Goal: Check status: Check status

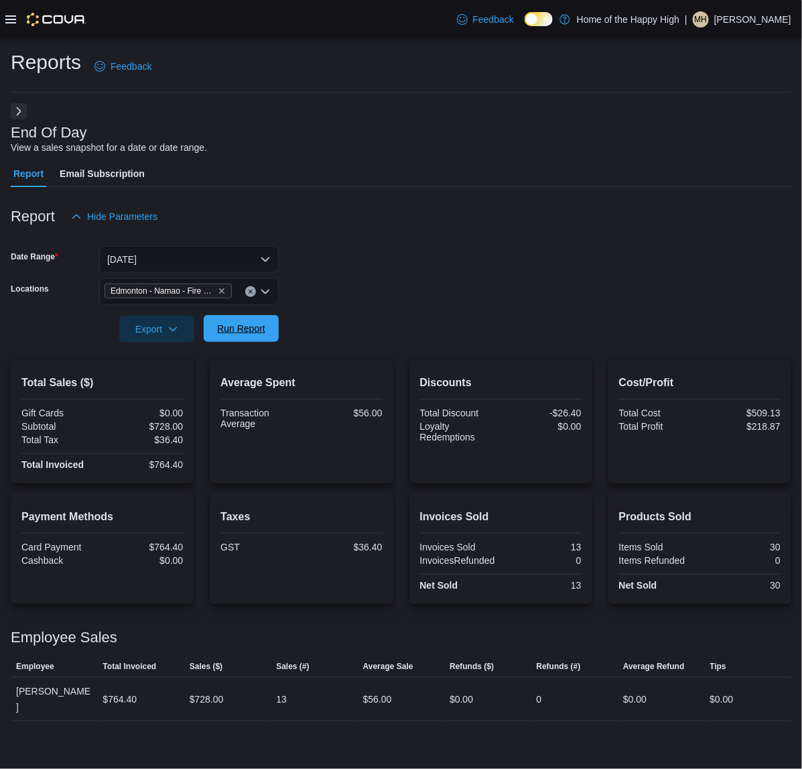
click at [257, 342] on span "Run Report" at bounding box center [241, 328] width 59 height 27
click at [172, 253] on button "[DATE]" at bounding box center [189, 259] width 180 height 27
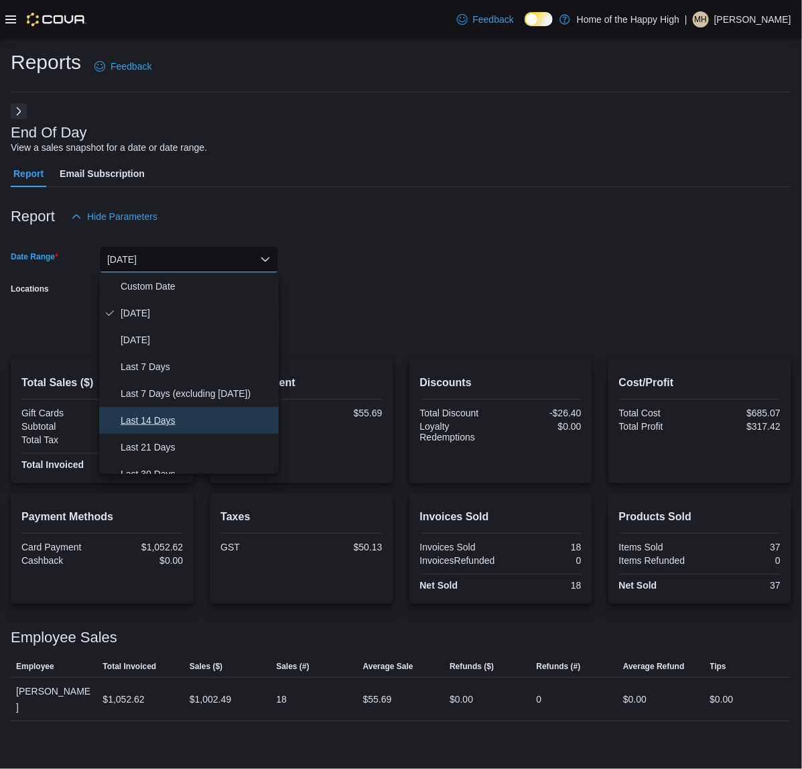
click at [212, 420] on span "Last 14 Days" at bounding box center [197, 420] width 153 height 16
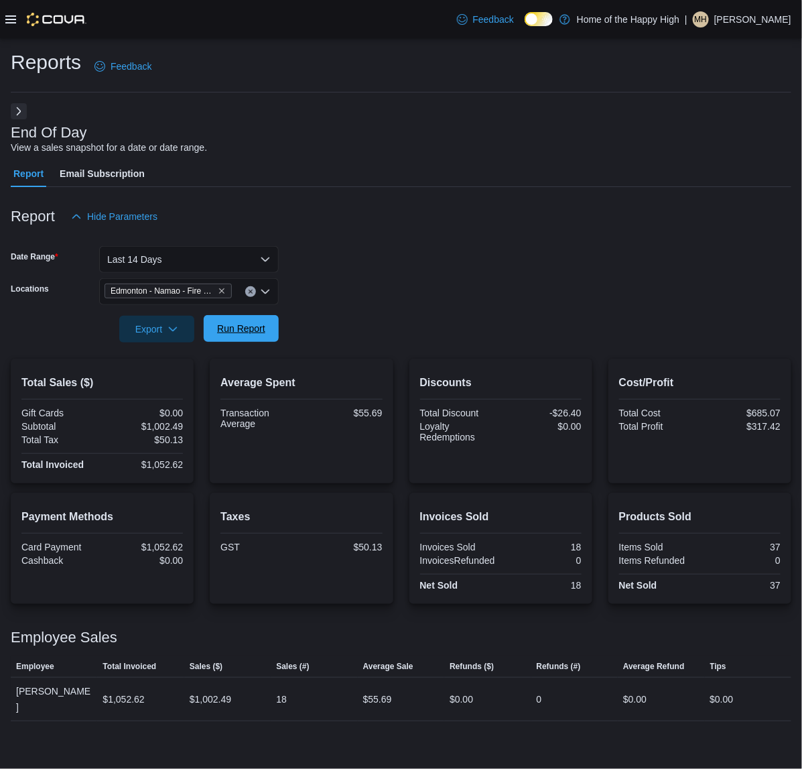
click at [222, 322] on span "Run Report" at bounding box center [241, 328] width 48 height 13
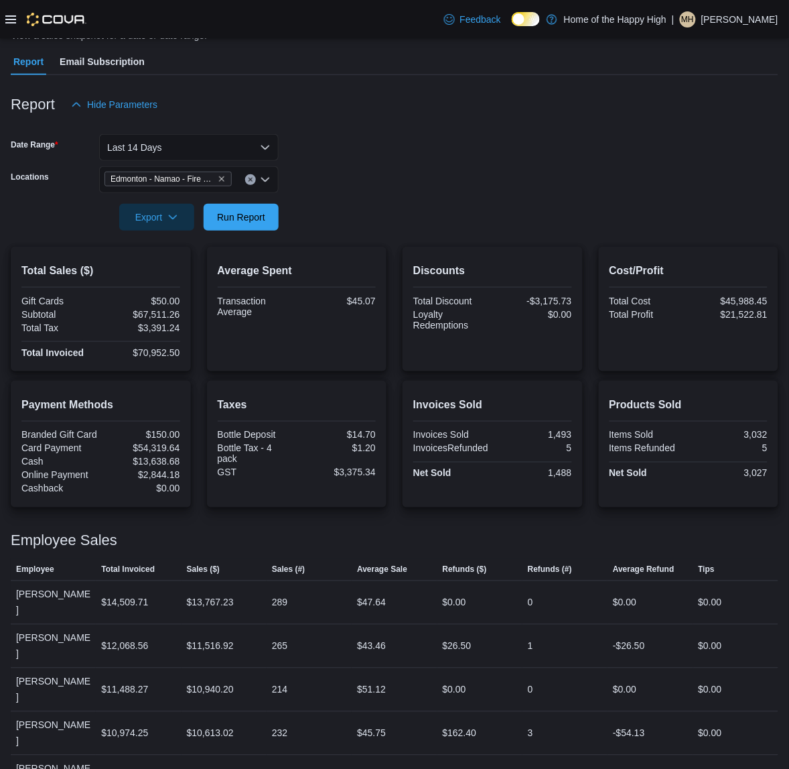
scroll to position [128, 0]
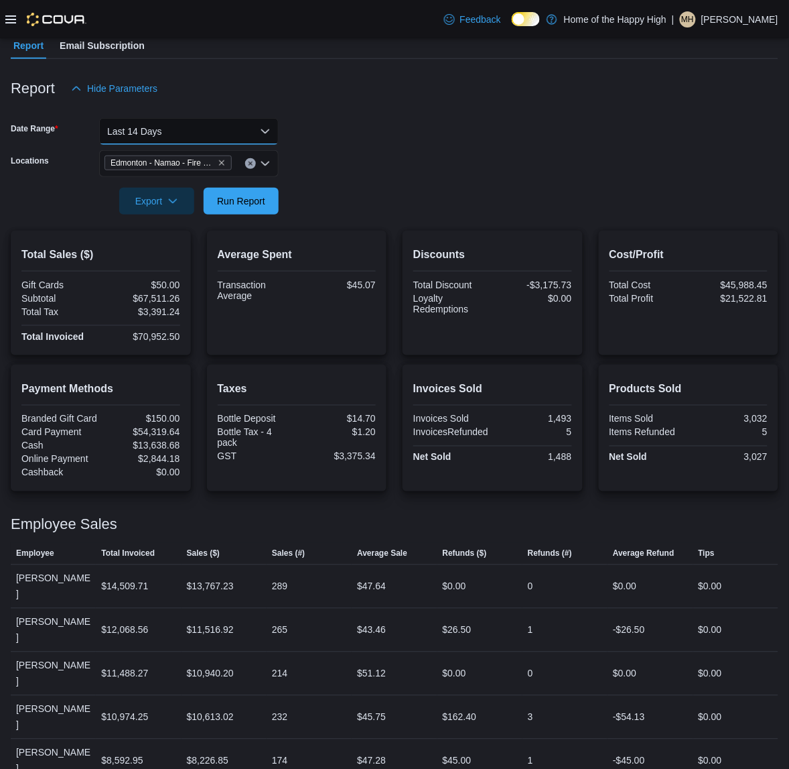
click at [223, 122] on button "Last 14 Days" at bounding box center [189, 131] width 180 height 27
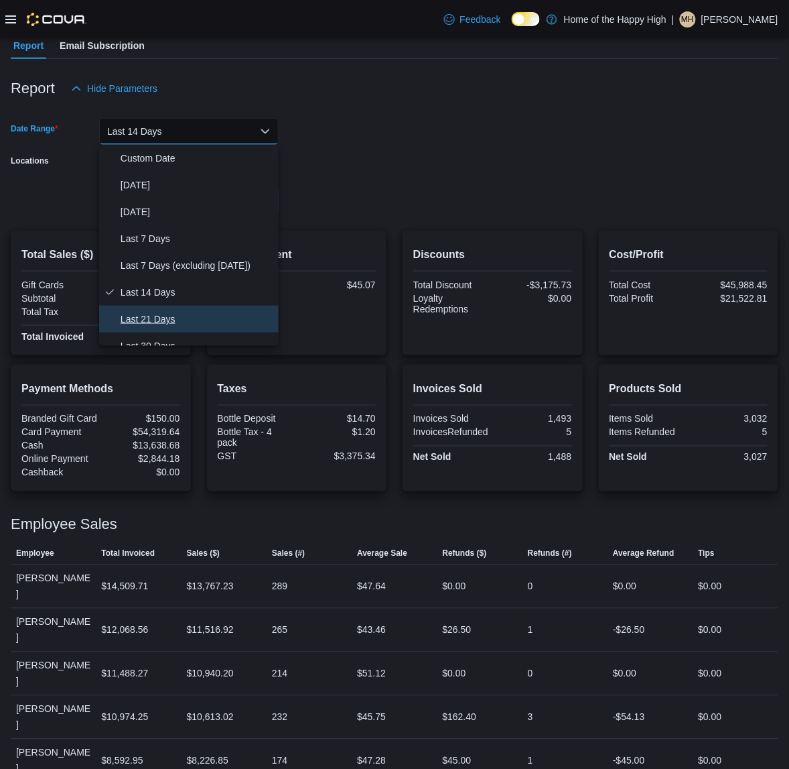
click at [182, 316] on span "Last 21 Days" at bounding box center [197, 319] width 153 height 16
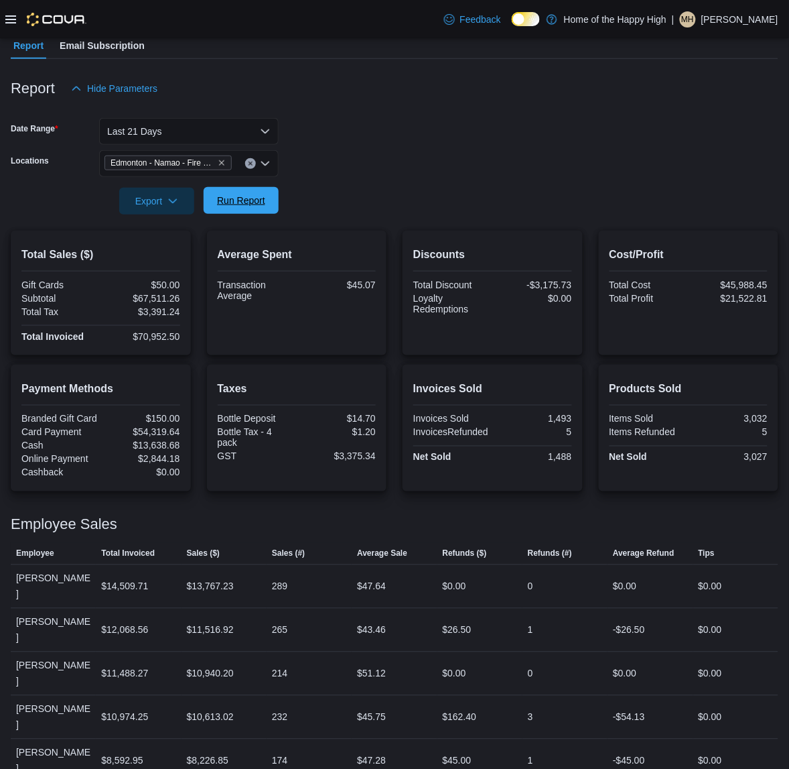
click at [243, 208] on span "Run Report" at bounding box center [241, 200] width 59 height 27
click at [239, 126] on button "Last 21 Days" at bounding box center [189, 131] width 180 height 27
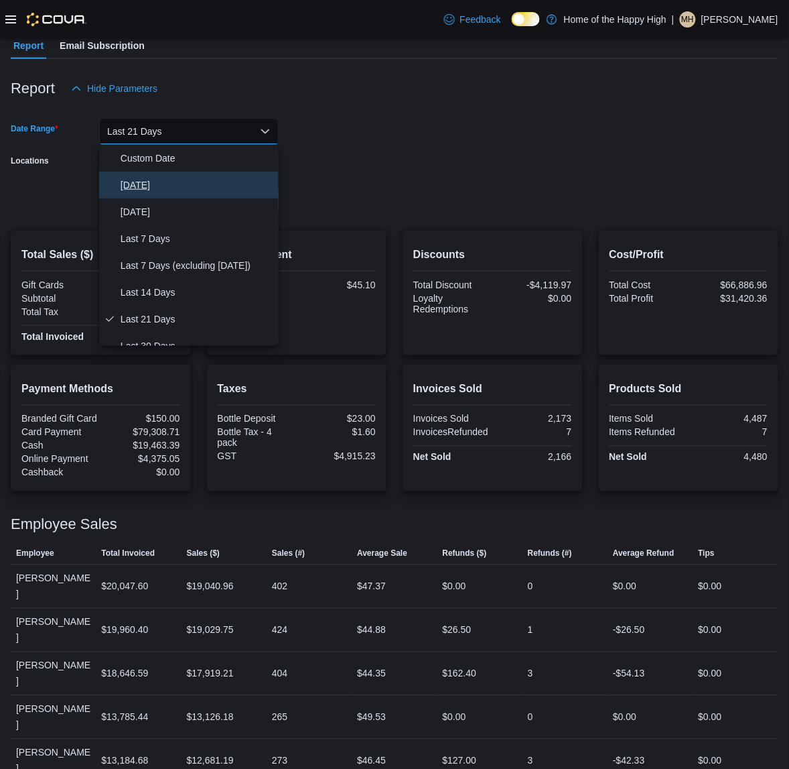
click at [196, 182] on span "[DATE]" at bounding box center [197, 185] width 153 height 16
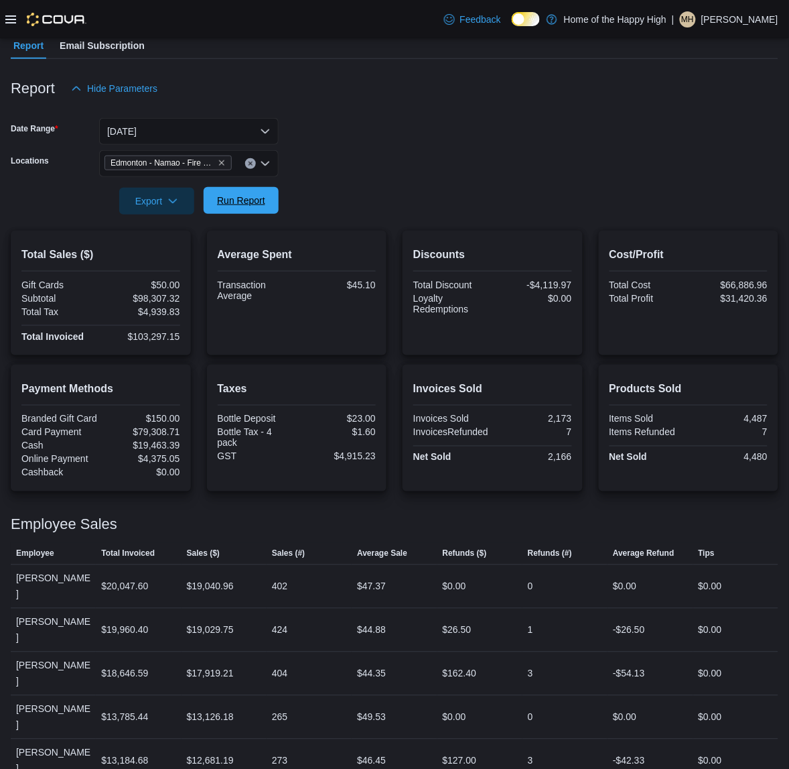
click at [219, 201] on span "Run Report" at bounding box center [241, 200] width 48 height 13
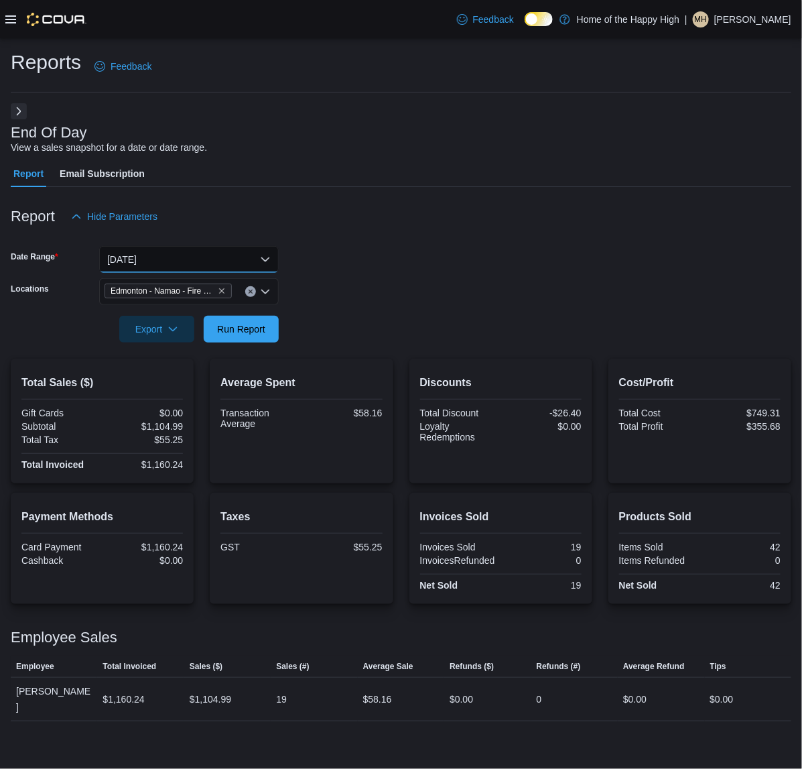
click at [199, 252] on button "[DATE]" at bounding box center [189, 259] width 180 height 27
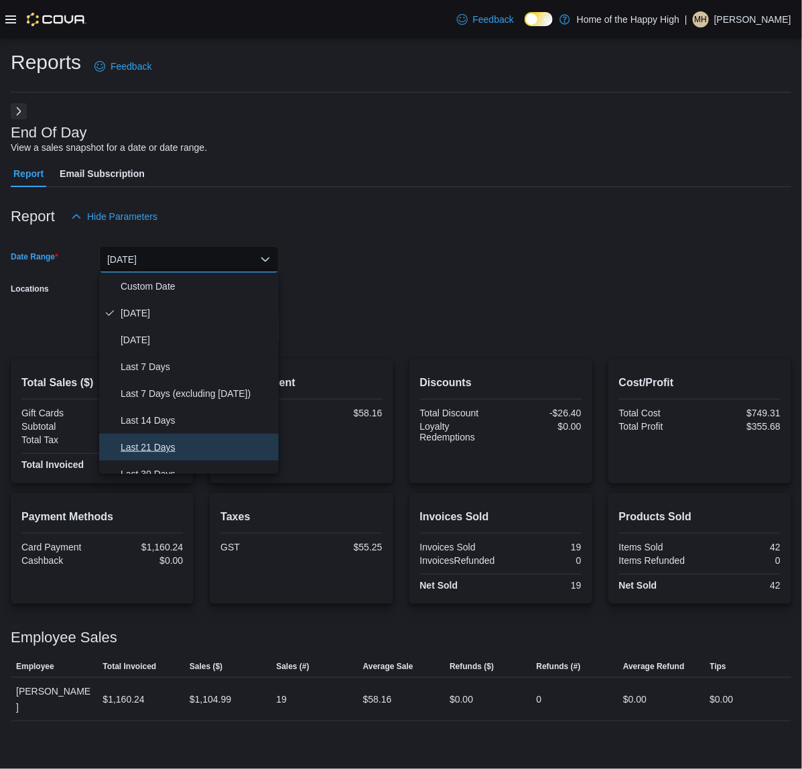
click at [162, 443] on span "Last 21 Days" at bounding box center [197, 447] width 153 height 16
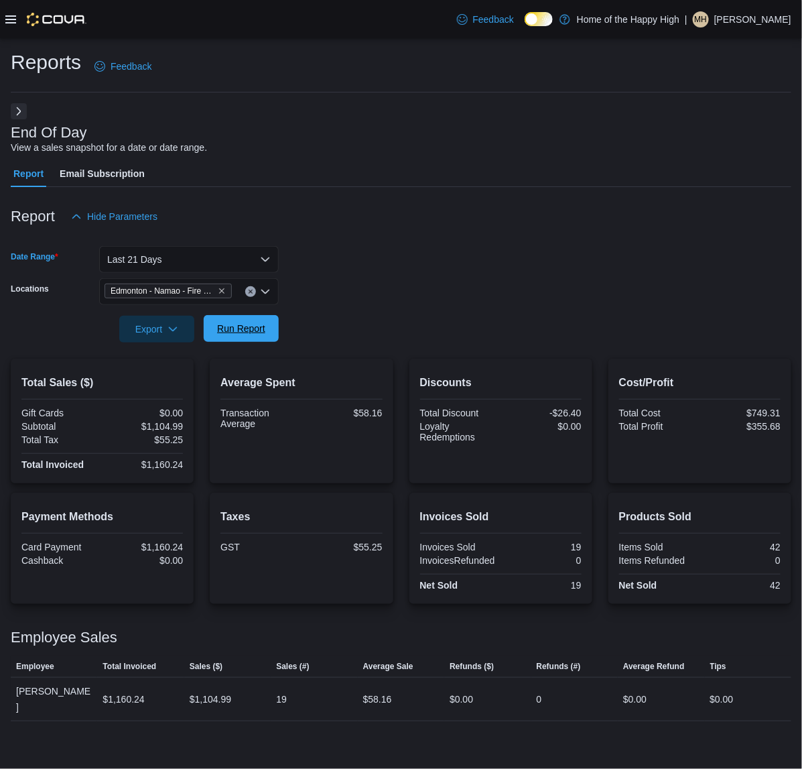
click at [250, 336] on span "Run Report" at bounding box center [241, 328] width 59 height 27
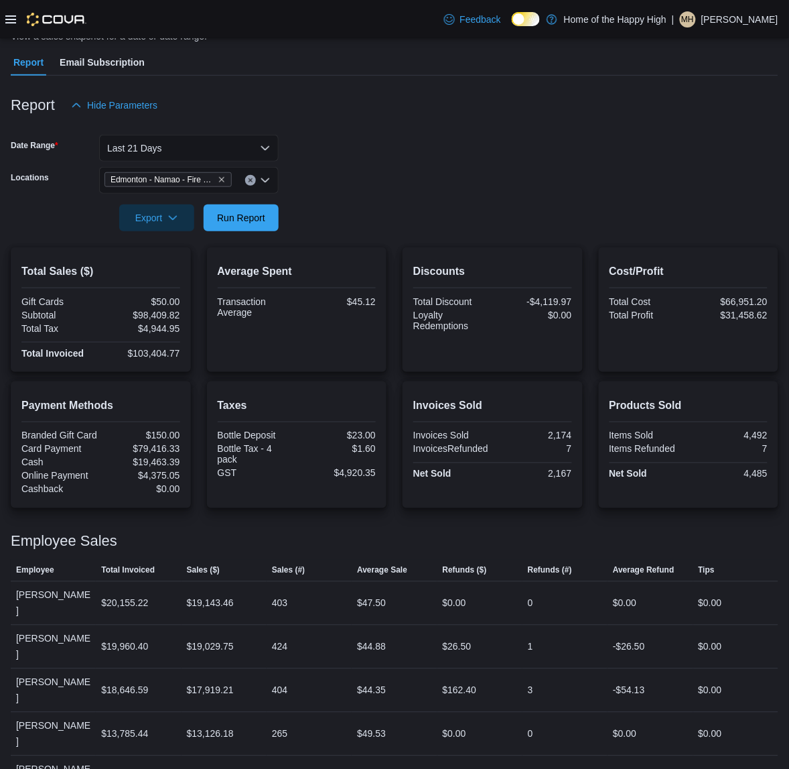
scroll to position [128, 0]
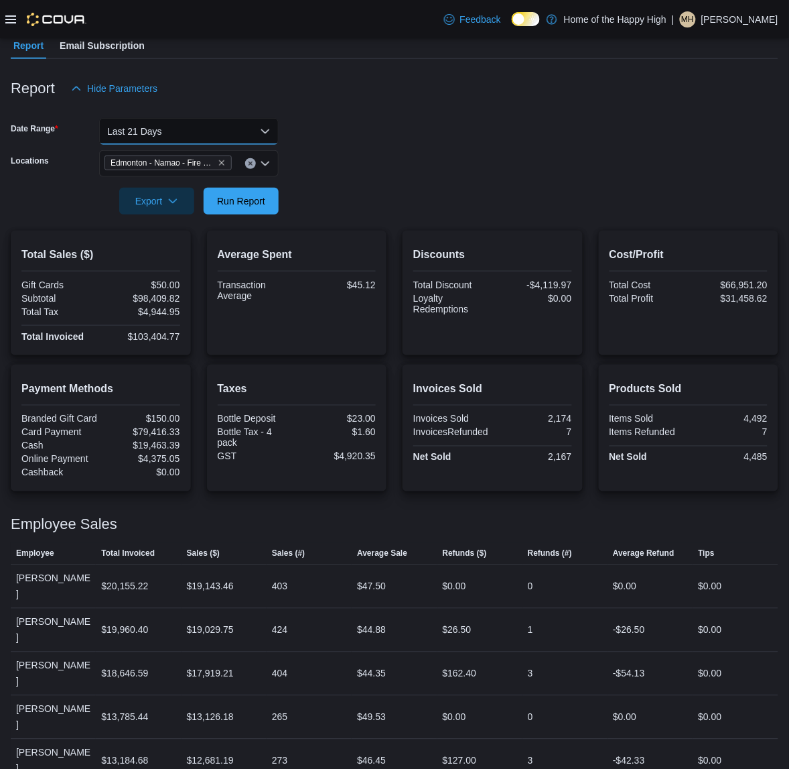
click at [182, 122] on button "Last 21 Days" at bounding box center [189, 131] width 180 height 27
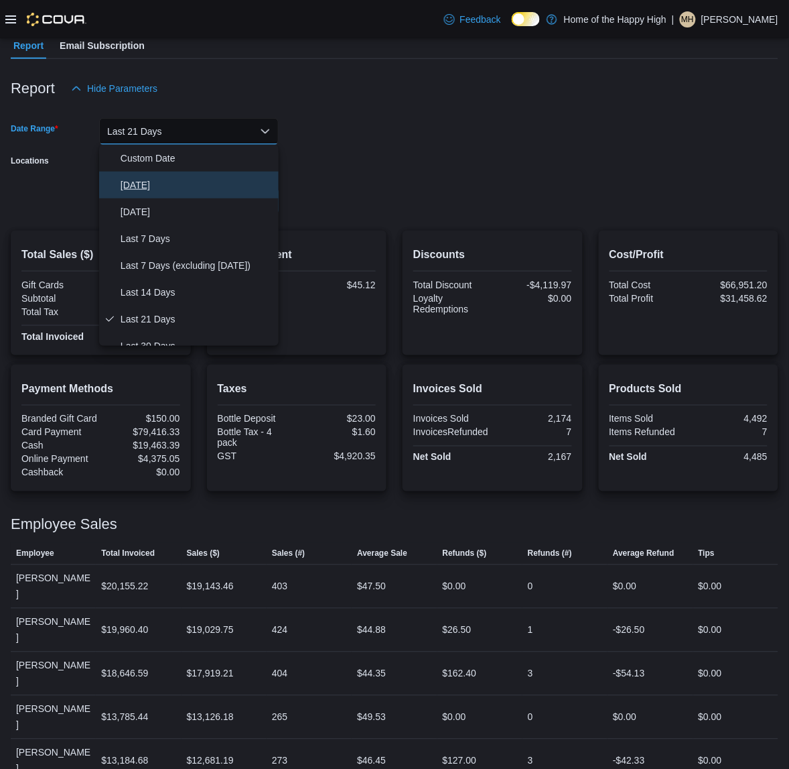
click at [195, 188] on span "[DATE]" at bounding box center [197, 185] width 153 height 16
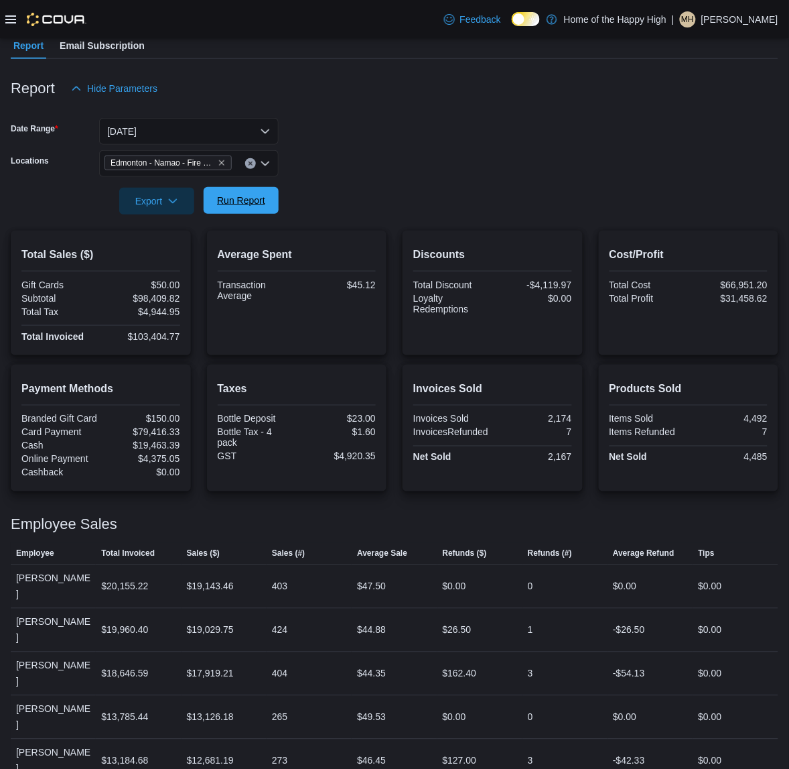
click at [228, 206] on span "Run Report" at bounding box center [241, 200] width 48 height 13
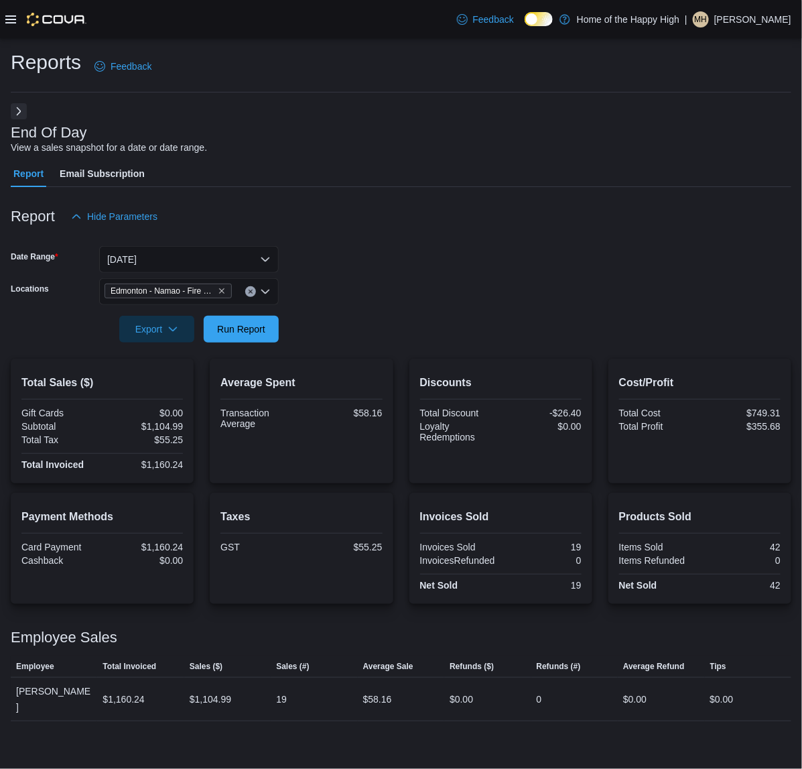
click at [279, 329] on form "Date Range [DATE] Locations [GEOGRAPHIC_DATA] - [GEOGRAPHIC_DATA] - Fire & Flow…" at bounding box center [401, 286] width 781 height 113
click at [242, 329] on span "Run Report" at bounding box center [241, 328] width 48 height 13
click at [233, 322] on span "Run Report" at bounding box center [241, 328] width 59 height 27
